Goal: Task Accomplishment & Management: Use online tool/utility

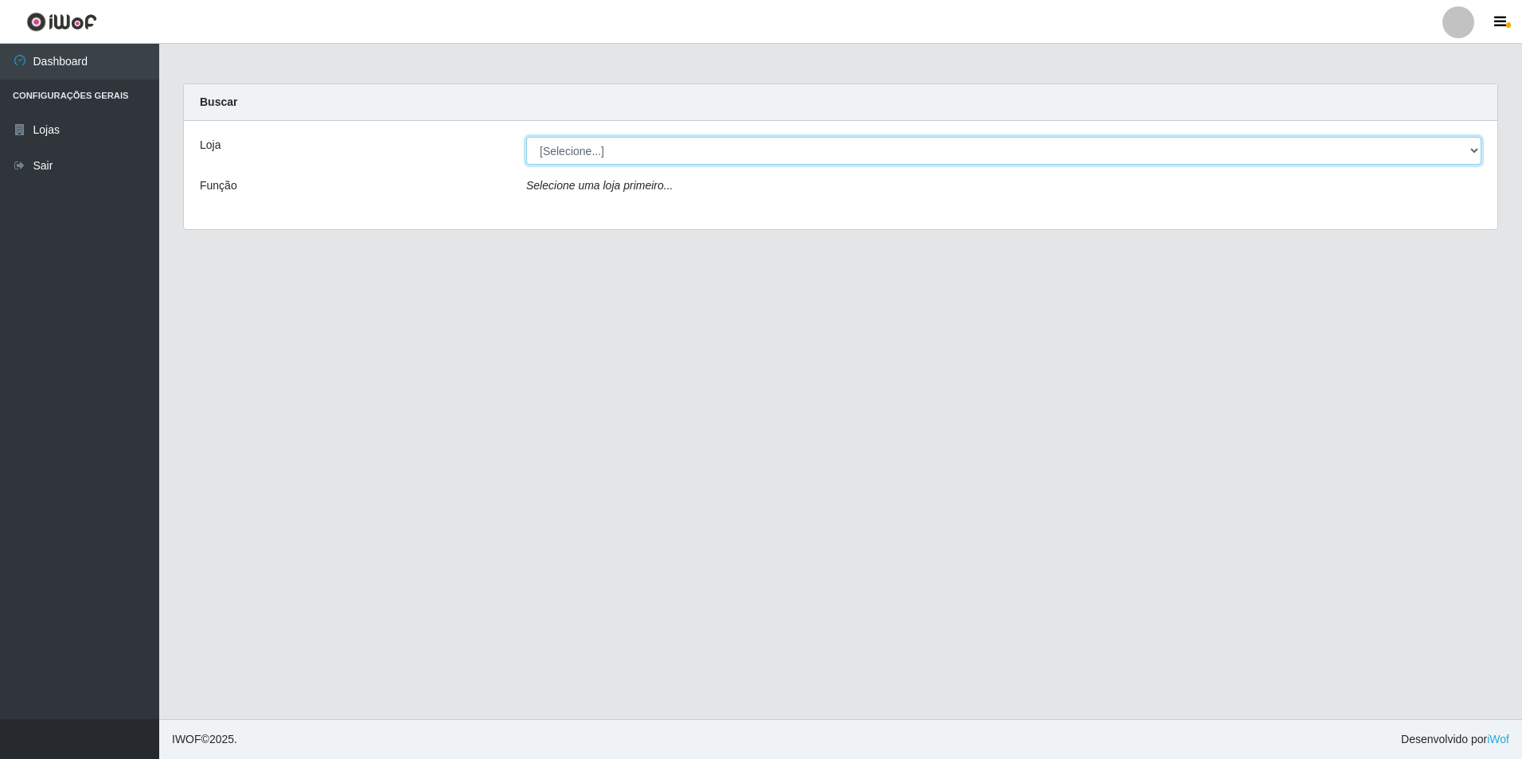
click at [634, 158] on select "[Selecione...] Extraplus - Loja 50 [GEOGRAPHIC_DATA]" at bounding box center [1003, 151] width 955 height 28
select select "451"
click at [526, 137] on select "[Selecione...] Extraplus - Loja 50 [GEOGRAPHIC_DATA]" at bounding box center [1003, 151] width 955 height 28
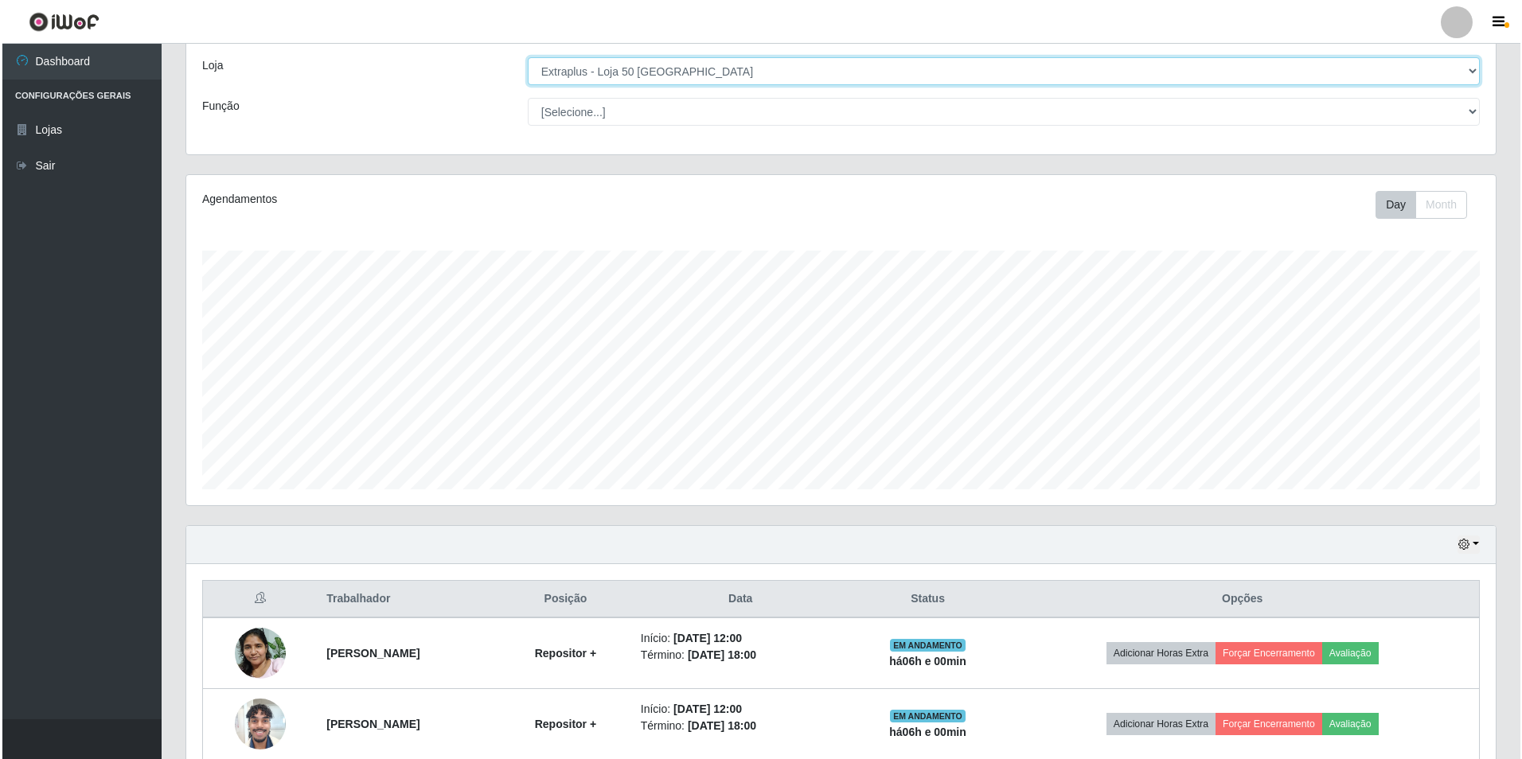
scroll to position [156, 0]
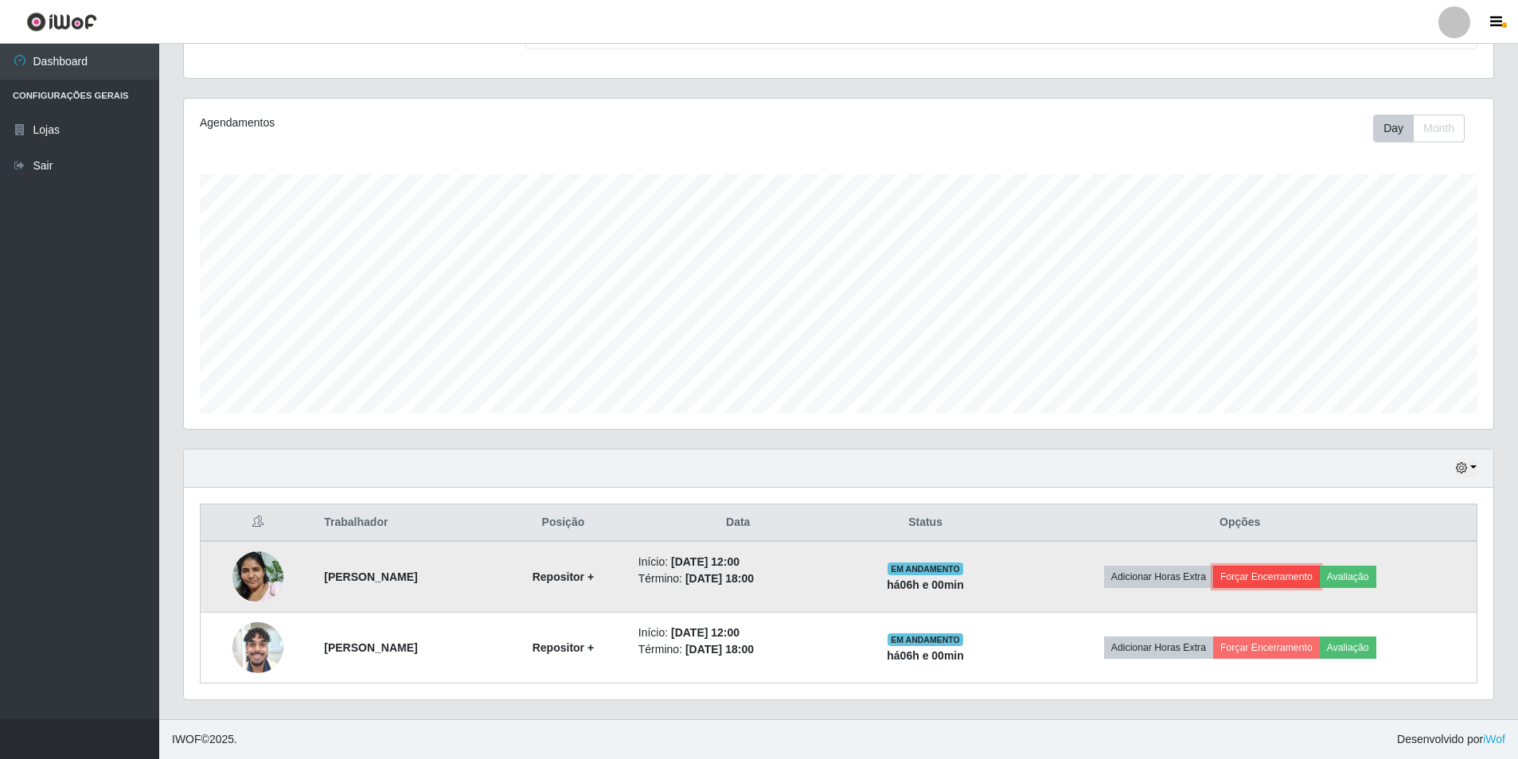
click at [1297, 583] on button "Forçar Encerramento" at bounding box center [1266, 577] width 107 height 22
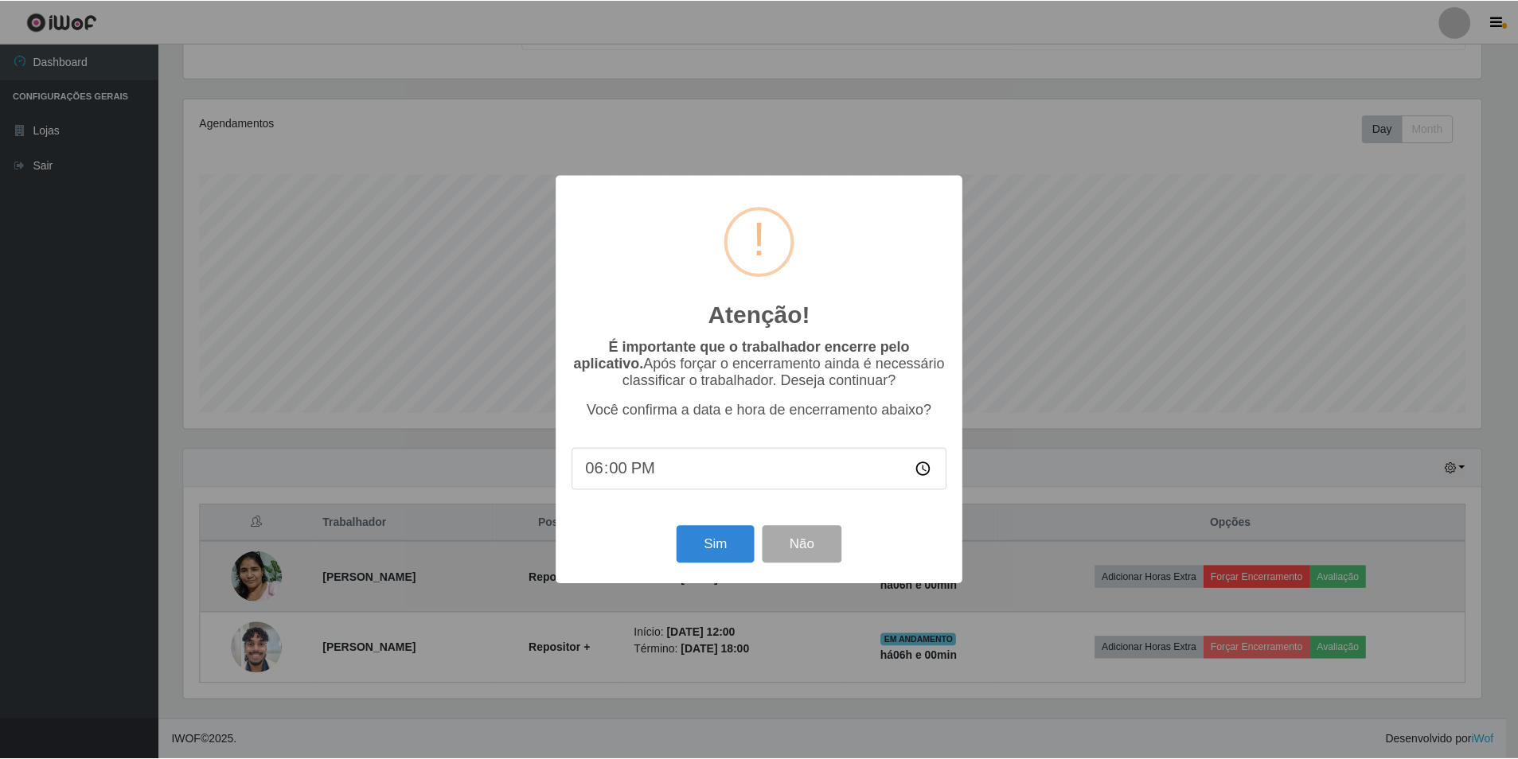
scroll to position [330, 1301]
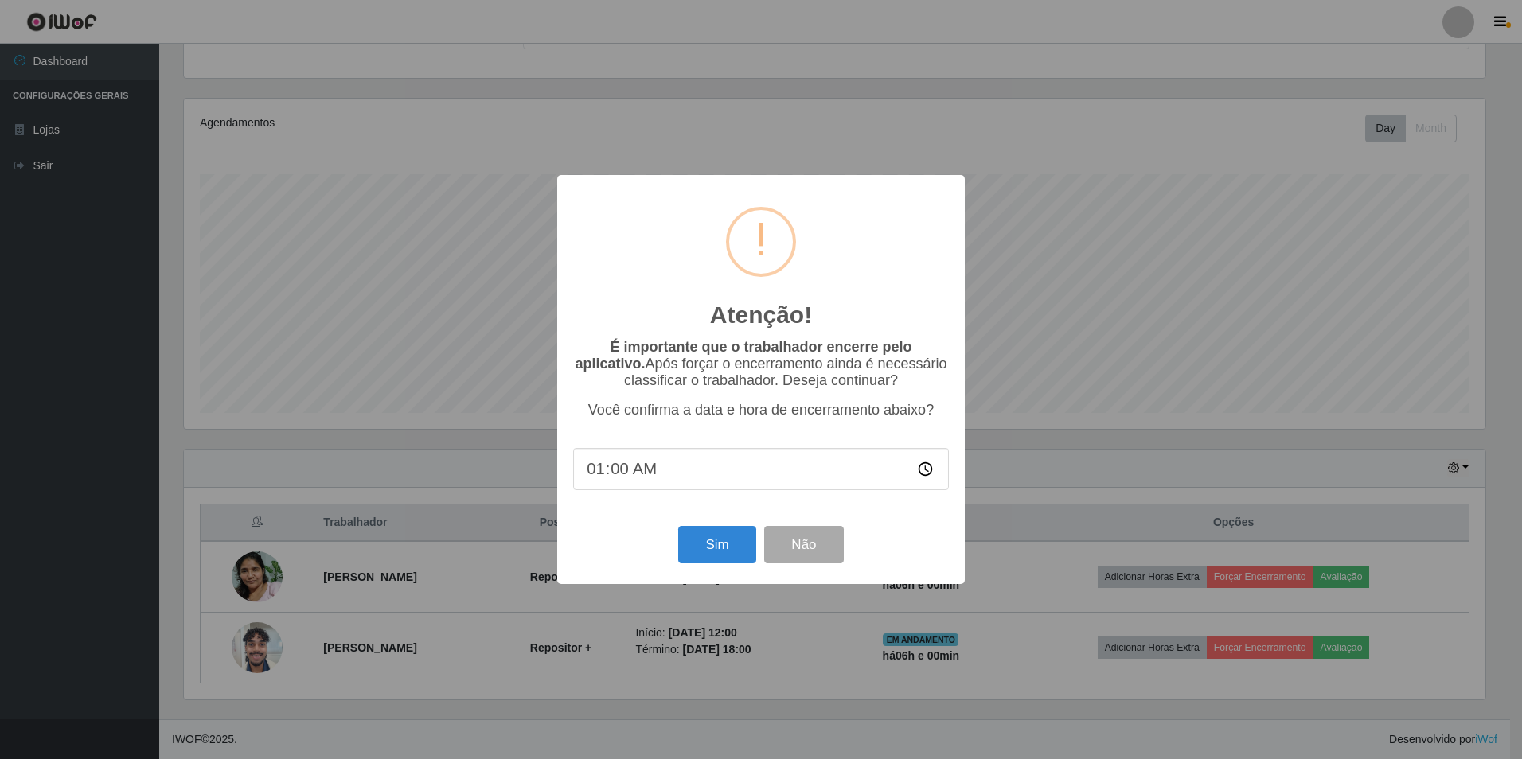
type input "18:00"
click at [721, 540] on button "Sim" at bounding box center [716, 544] width 77 height 37
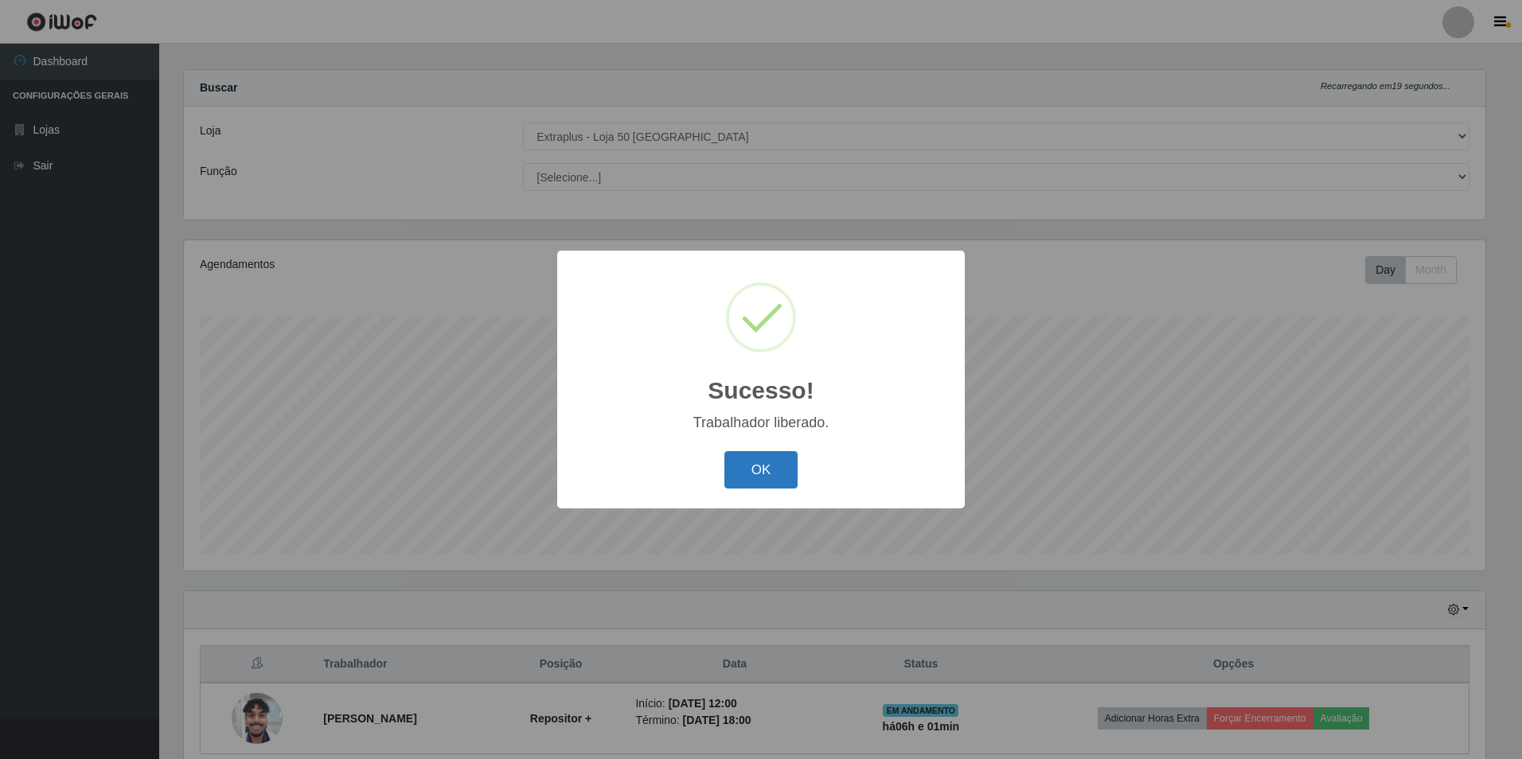
click at [777, 452] on button "OK" at bounding box center [761, 469] width 74 height 37
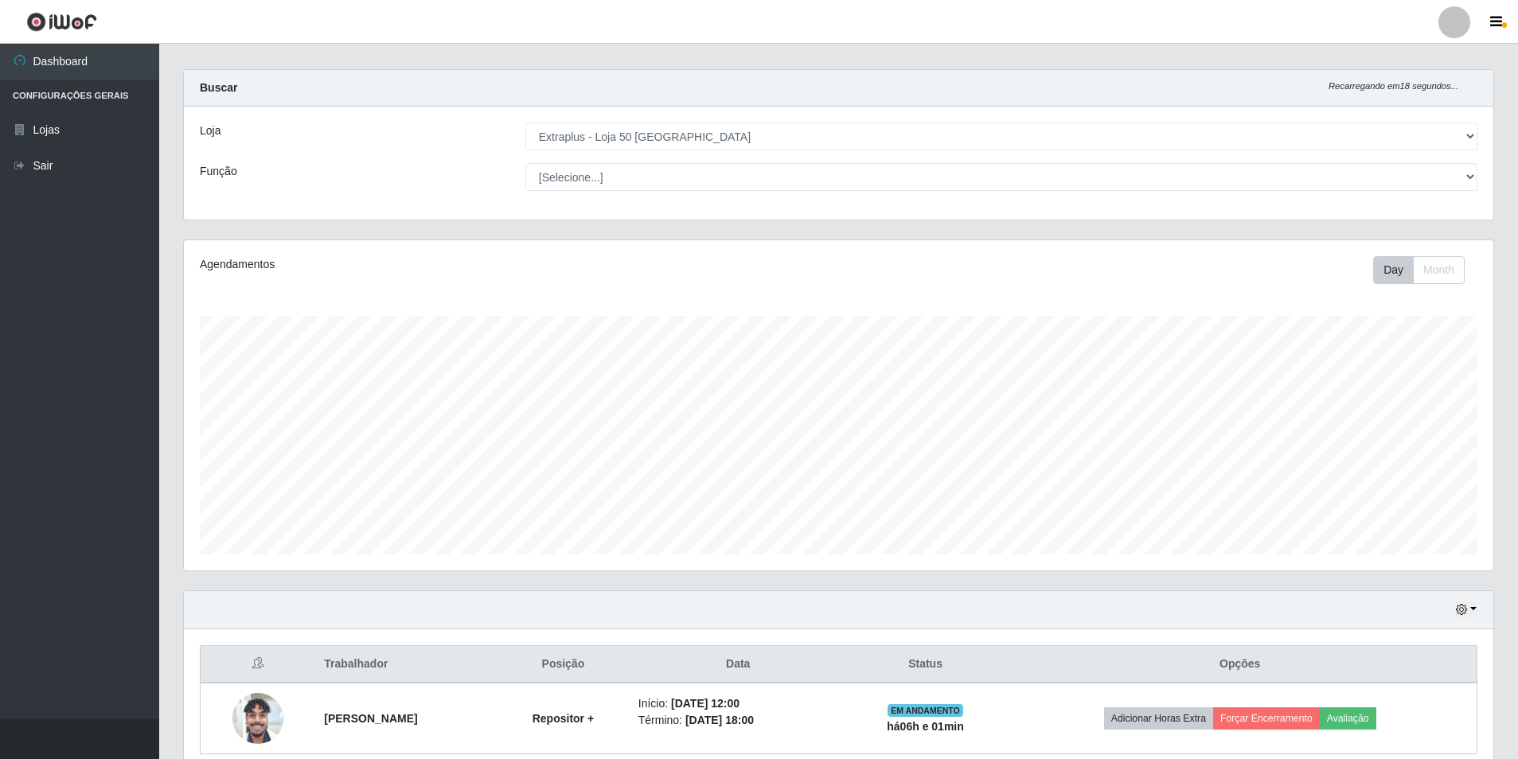
scroll to position [85, 0]
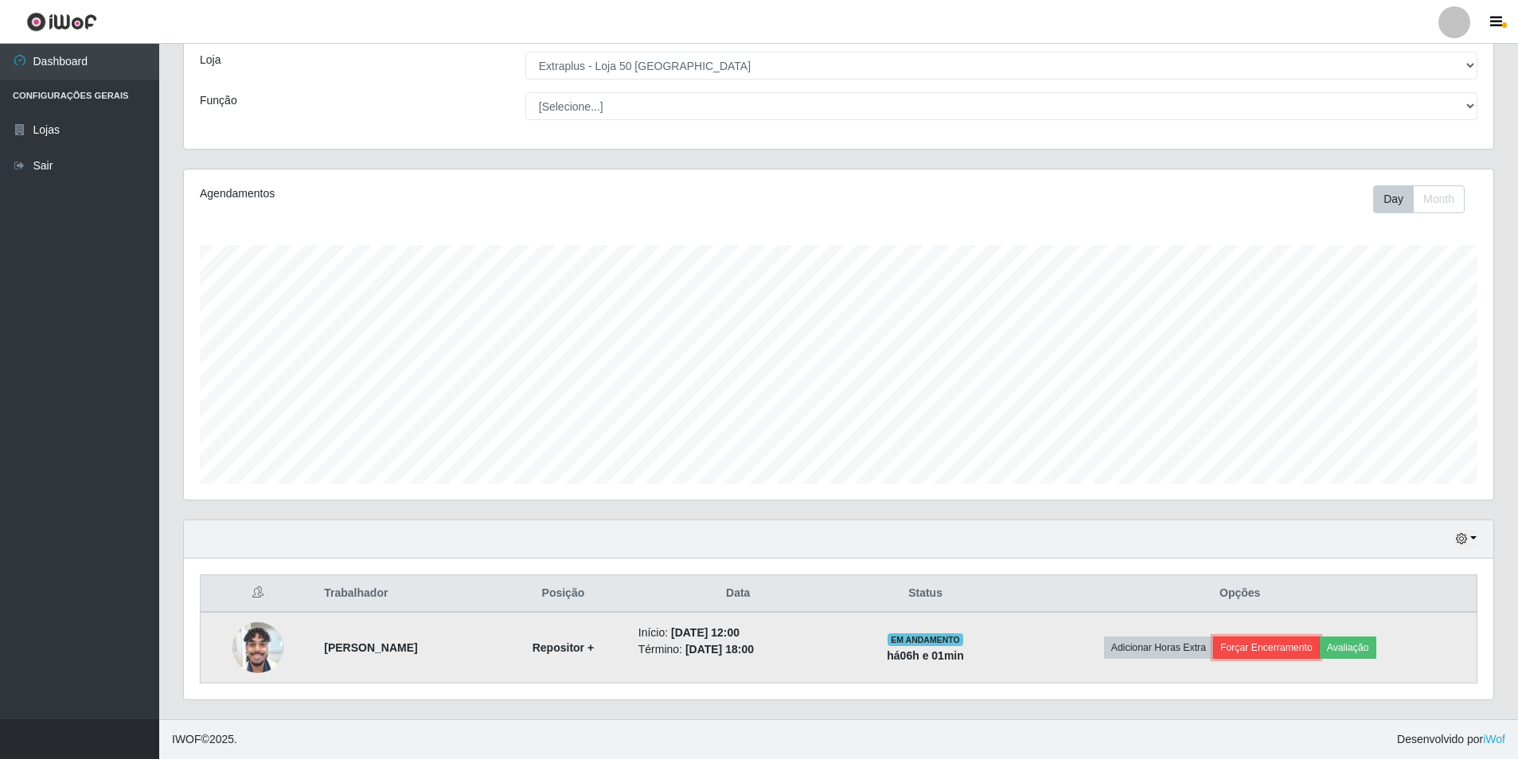
click at [1318, 650] on button "Forçar Encerramento" at bounding box center [1266, 648] width 107 height 22
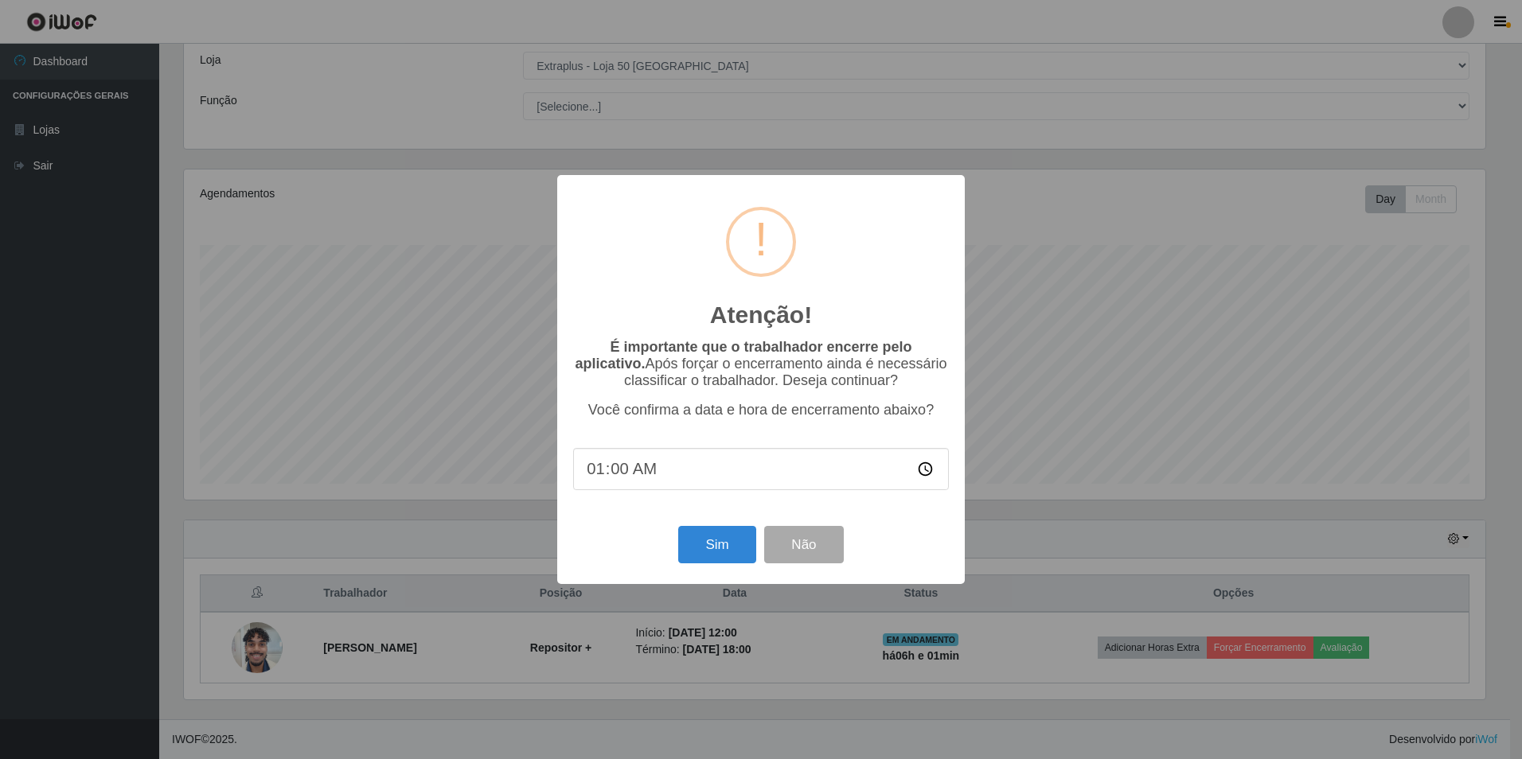
type input "18:00"
click at [682, 540] on button "Sim" at bounding box center [716, 544] width 77 height 37
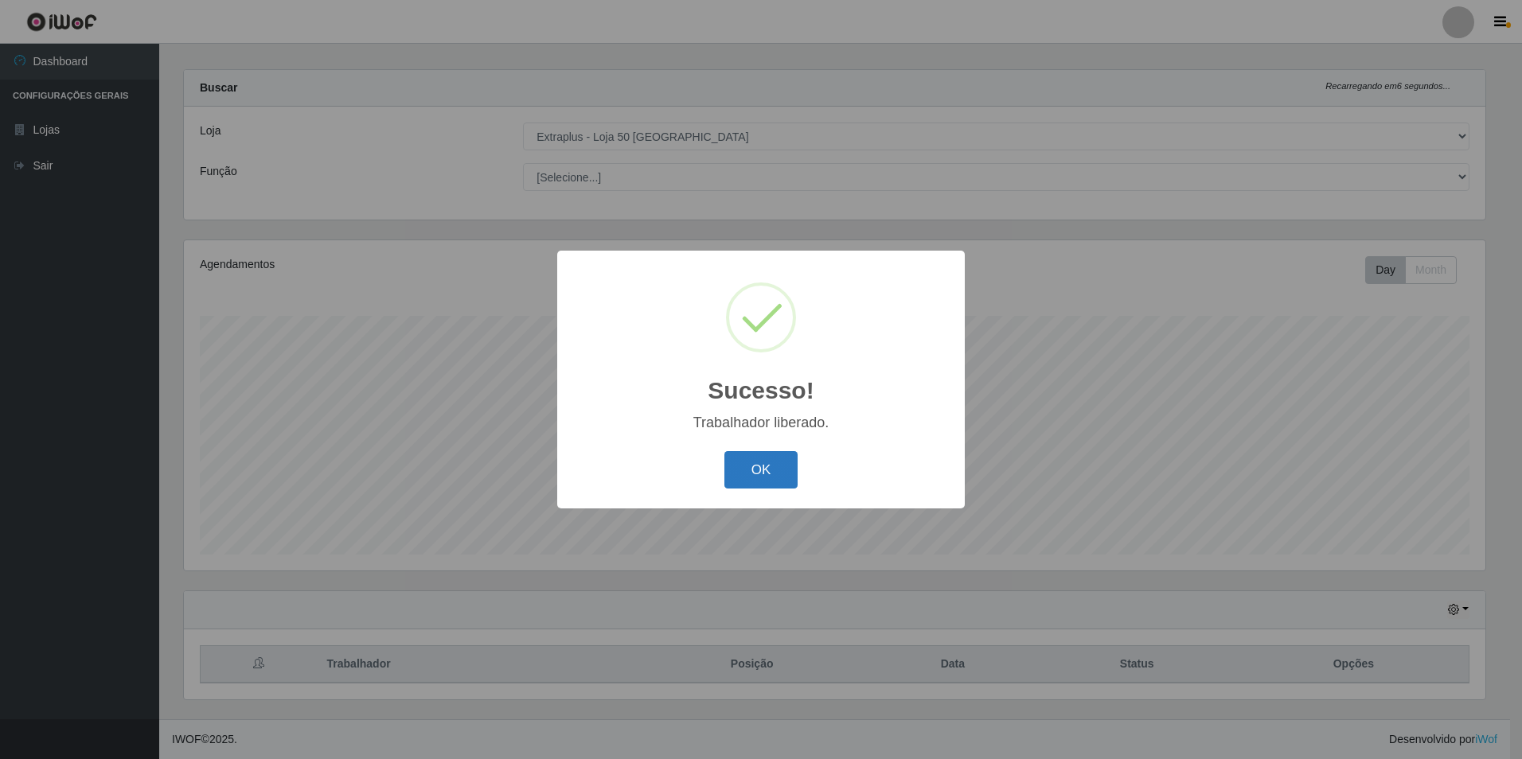
click at [745, 460] on button "OK" at bounding box center [761, 469] width 74 height 37
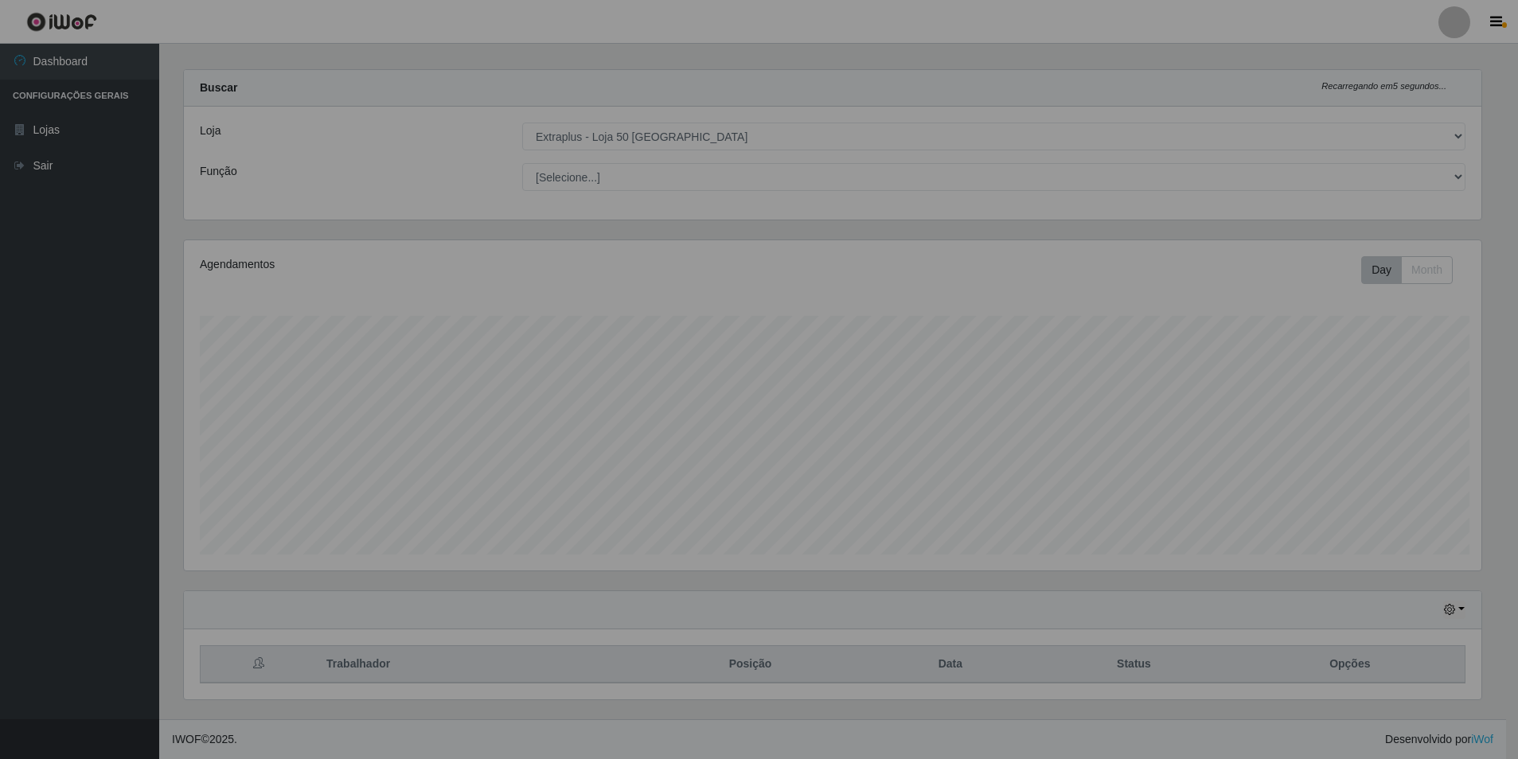
scroll to position [330, 1309]
